Goal: Task Accomplishment & Management: Use online tool/utility

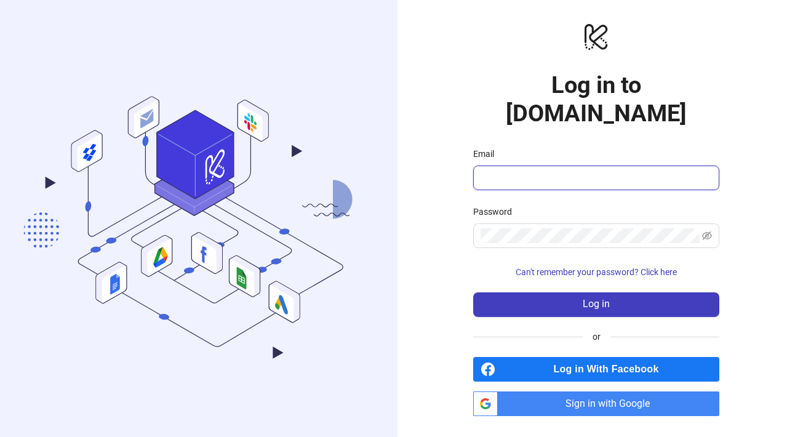
type input "**********"
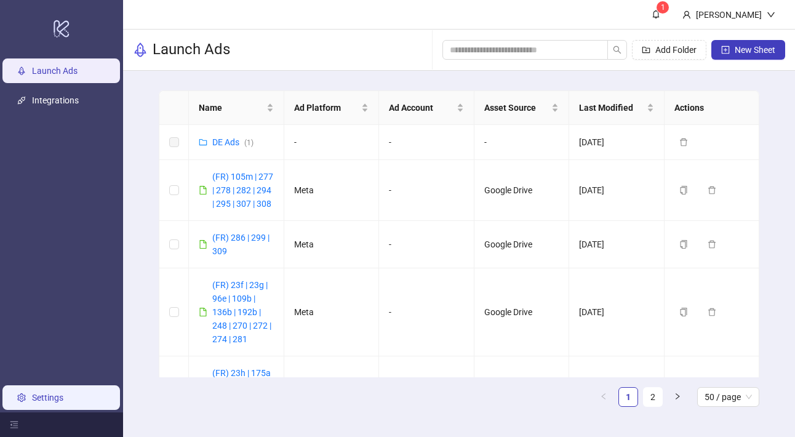
click at [44, 396] on link "Settings" at bounding box center [47, 398] width 31 height 10
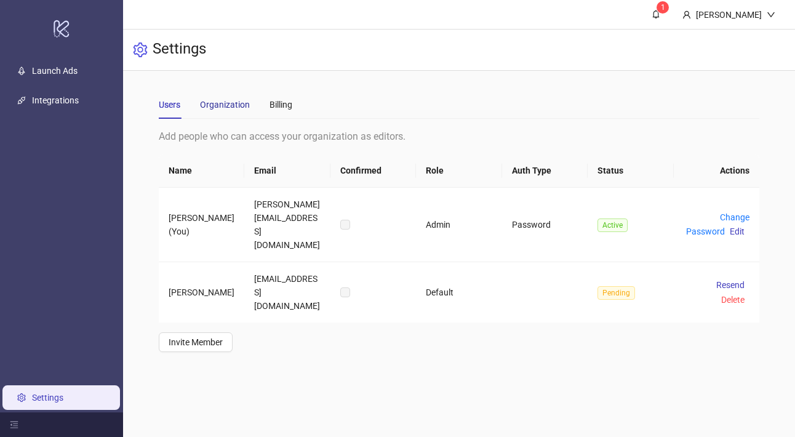
click at [215, 102] on div "Organization" at bounding box center [225, 105] width 50 height 14
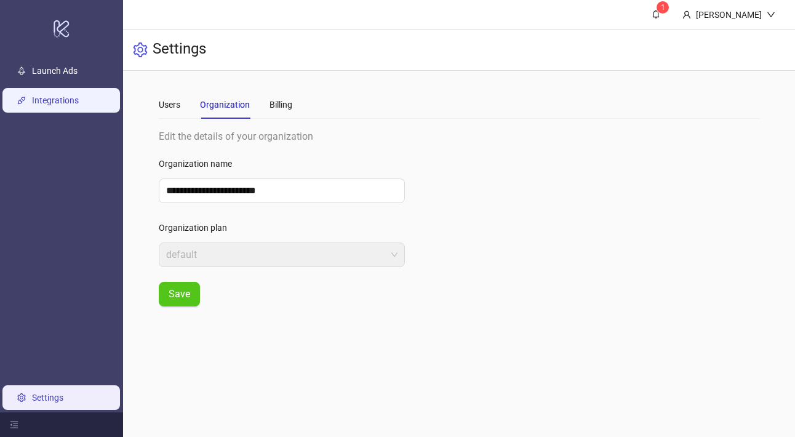
click at [57, 99] on link "Integrations" at bounding box center [55, 100] width 47 height 10
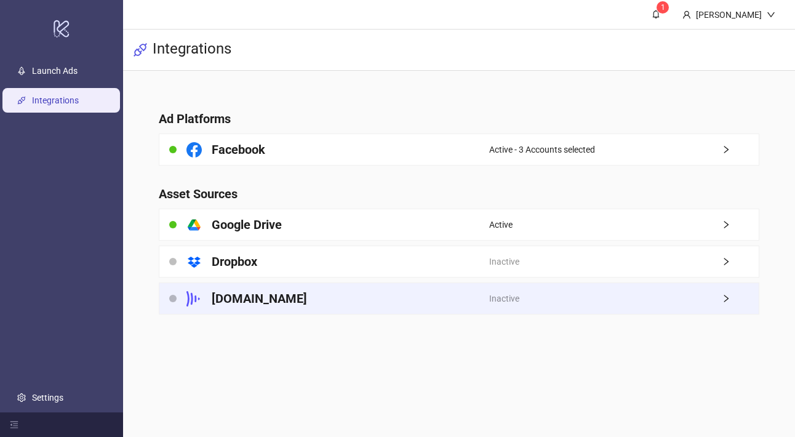
click at [207, 296] on div "[DOMAIN_NAME]" at bounding box center [324, 298] width 330 height 31
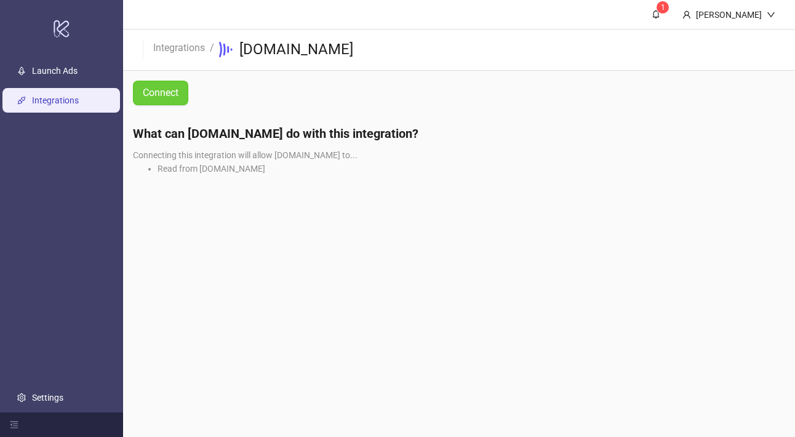
click at [169, 88] on span "Connect" at bounding box center [161, 92] width 36 height 11
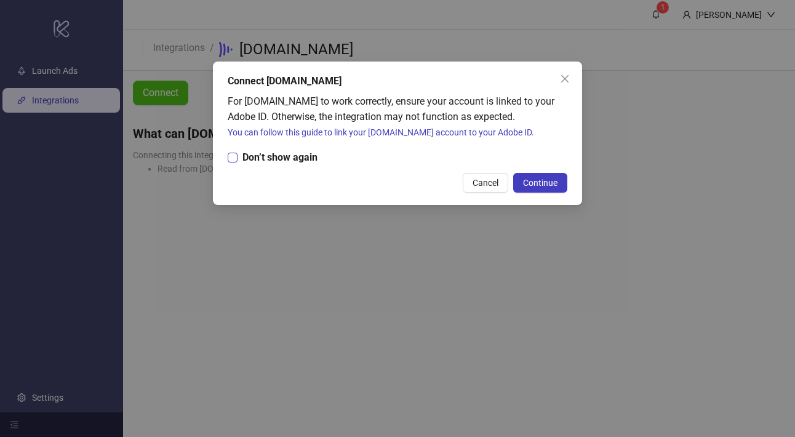
click at [275, 161] on span "Don’t show again" at bounding box center [280, 157] width 85 height 15
click at [412, 132] on link "You can follow this guide to link your Frame.io account to your Adobe ID." at bounding box center [381, 132] width 307 height 10
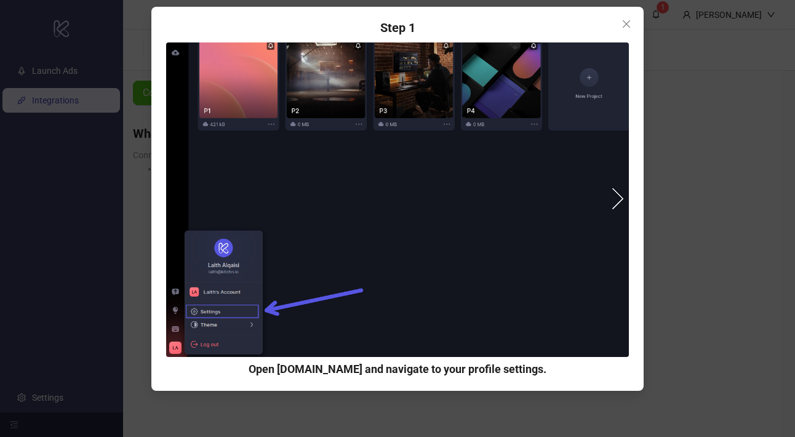
click at [617, 199] on button "next" at bounding box center [613, 199] width 22 height 22
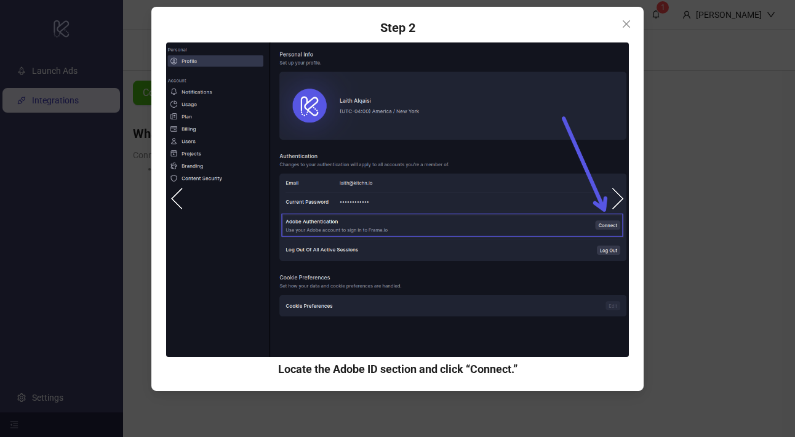
click at [614, 204] on button "next" at bounding box center [613, 199] width 22 height 22
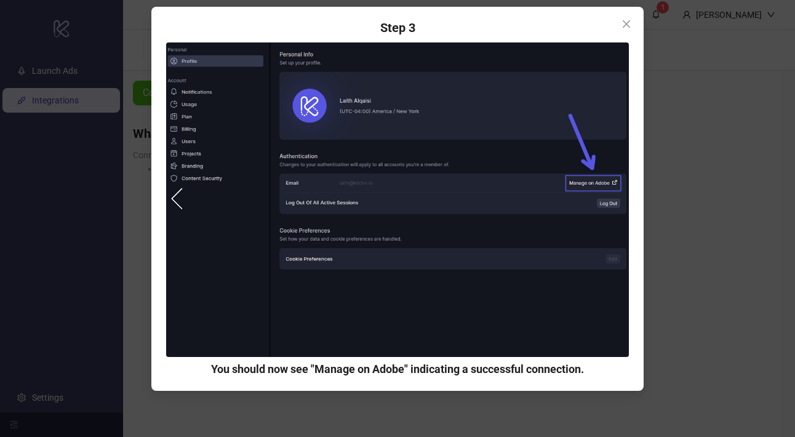
click at [177, 198] on button "prev" at bounding box center [182, 199] width 22 height 22
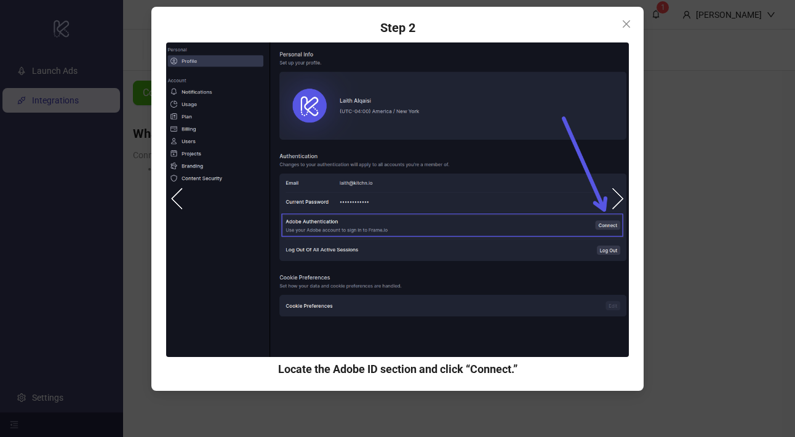
click at [616, 198] on button "next" at bounding box center [613, 199] width 22 height 22
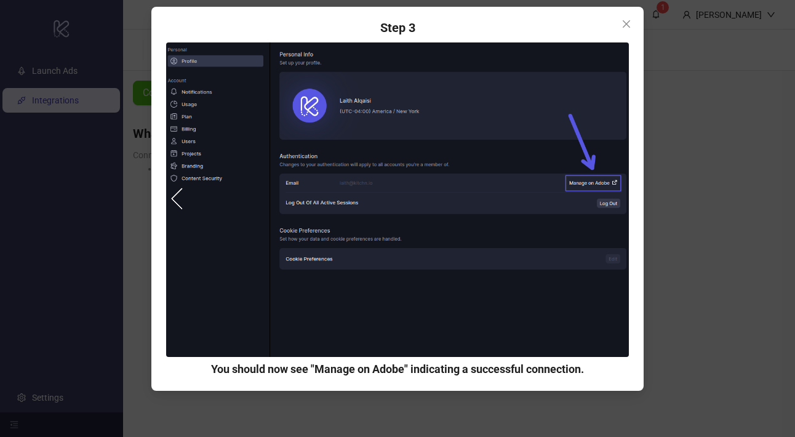
click at [622, 209] on img at bounding box center [397, 199] width 463 height 315
click at [626, 28] on icon "close" at bounding box center [627, 24] width 10 height 10
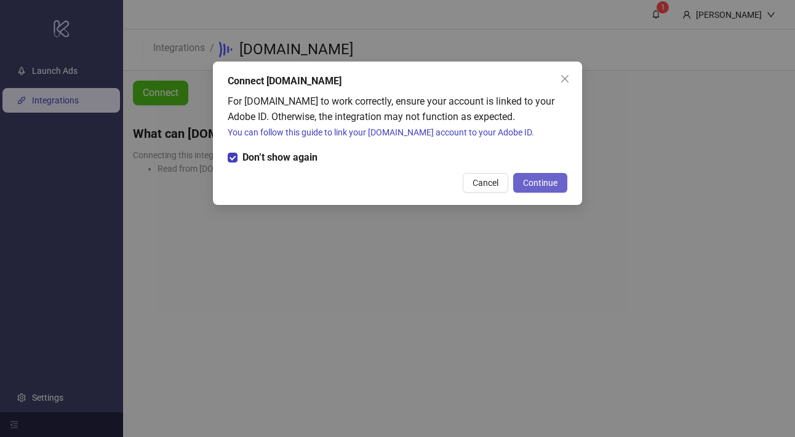
click at [539, 179] on span "Continue" at bounding box center [540, 183] width 34 height 10
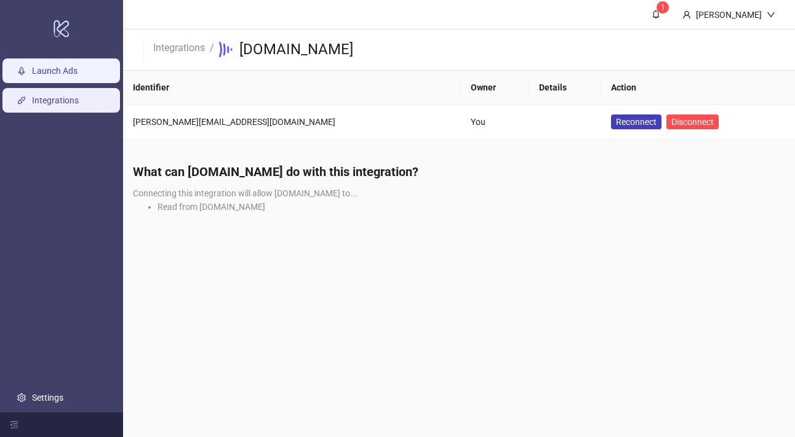
click at [44, 73] on link "Launch Ads" at bounding box center [55, 71] width 46 height 10
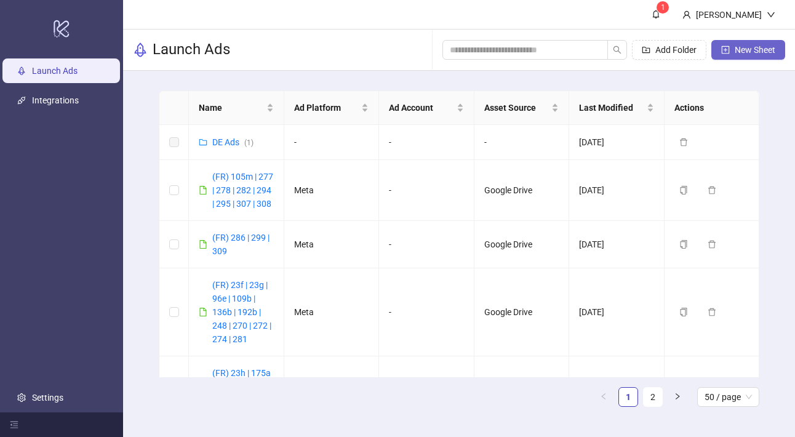
click at [746, 52] on span "New Sheet" at bounding box center [755, 50] width 41 height 10
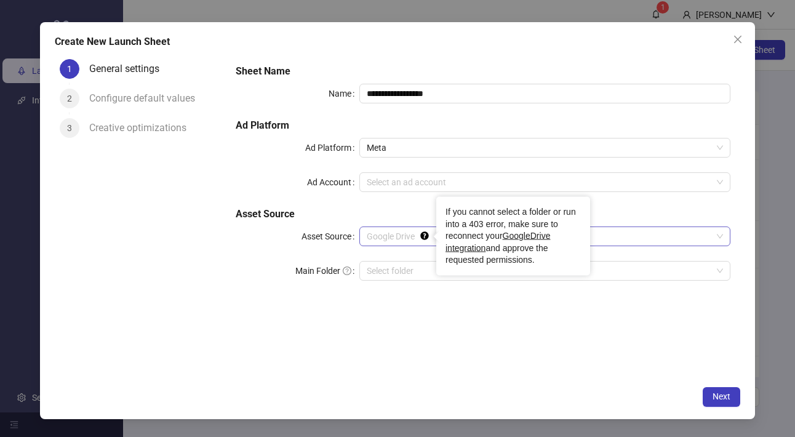
click at [429, 231] on icon "Tooltip anchor" at bounding box center [425, 236] width 10 height 10
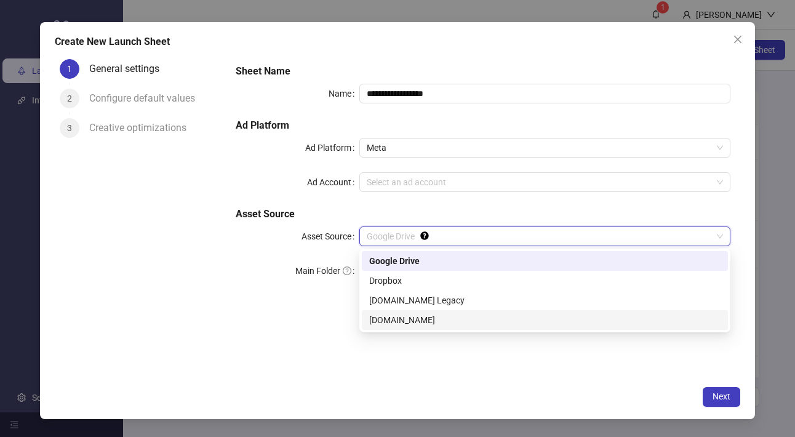
click at [411, 314] on div "[DOMAIN_NAME]" at bounding box center [545, 320] width 352 height 14
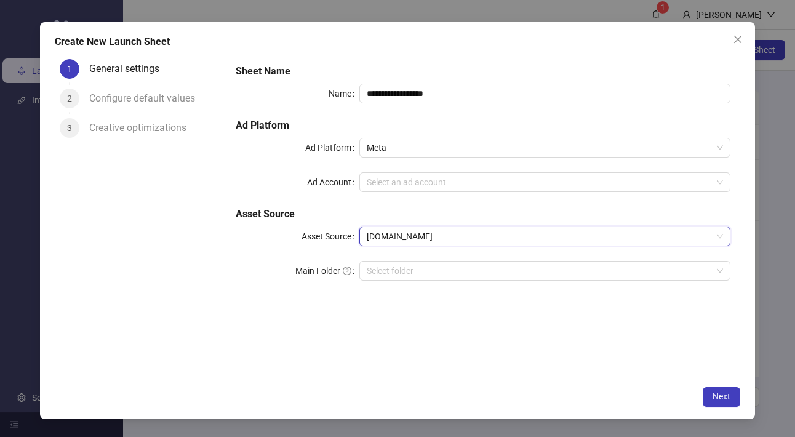
click at [403, 238] on span "[DOMAIN_NAME]" at bounding box center [545, 236] width 356 height 18
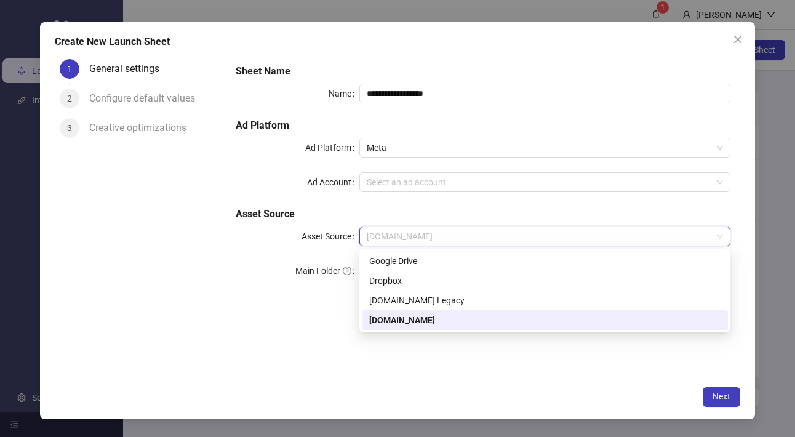
click at [290, 353] on div "**********" at bounding box center [483, 217] width 515 height 326
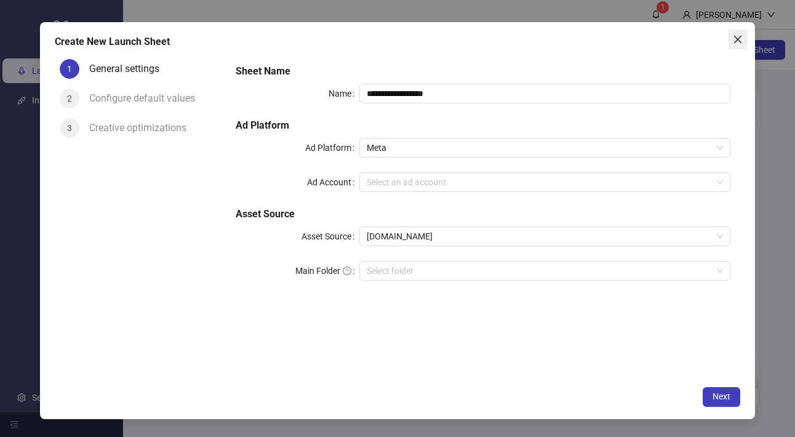
click at [736, 43] on icon "close" at bounding box center [738, 39] width 10 height 10
